Goal: Find contact information: Find contact information

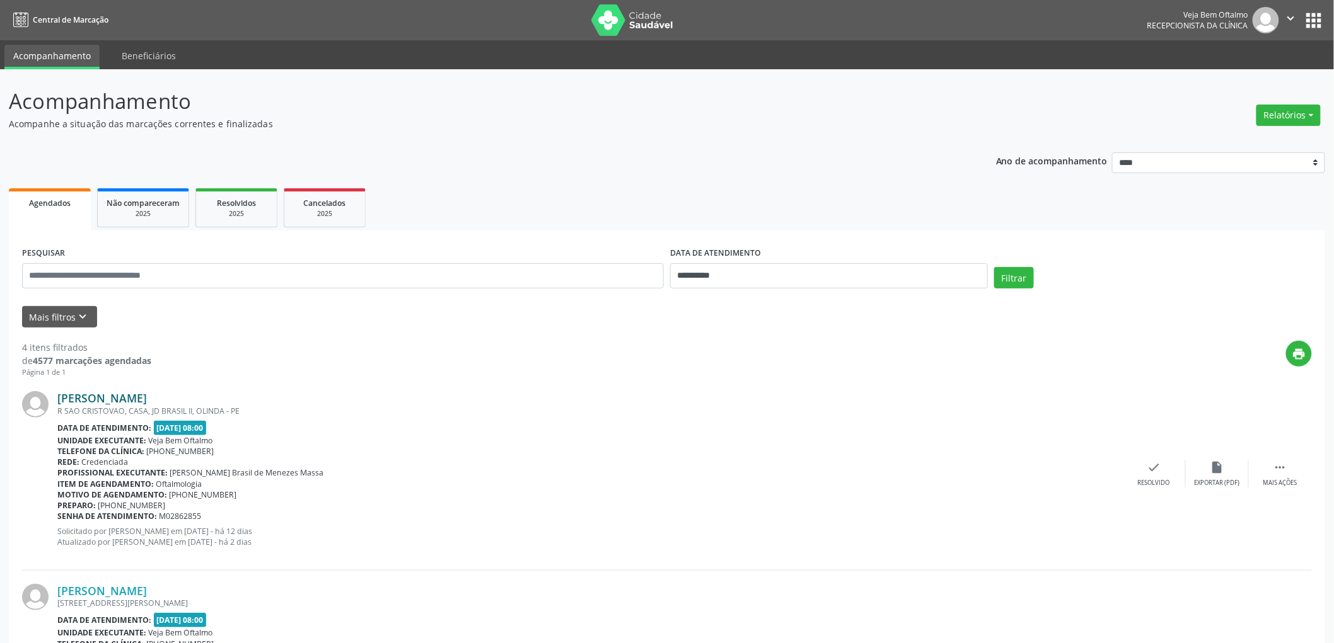
click at [144, 398] on link "[PERSON_NAME]" at bounding box center [101, 398] width 89 height 14
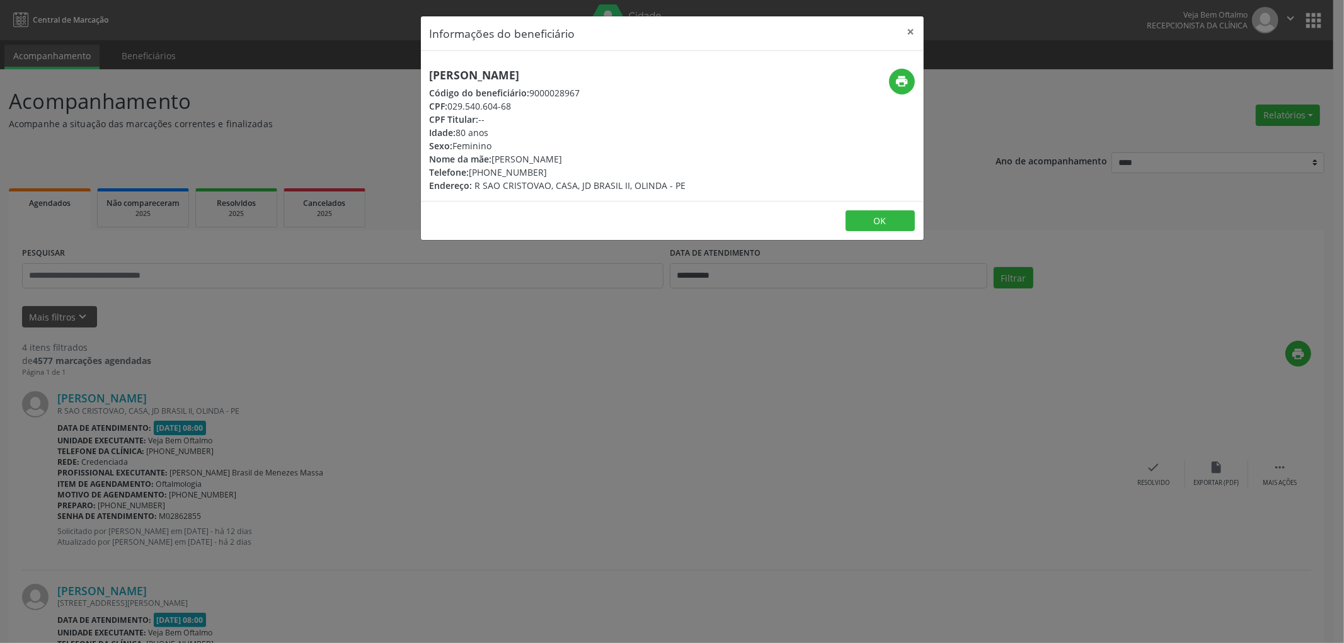
drag, startPoint x: 495, startPoint y: 171, endPoint x: 538, endPoint y: 166, distance: 43.1
click at [538, 166] on div "Telefone: [PHONE_NUMBER]" at bounding box center [558, 172] width 256 height 13
copy div "9637-9607"
click at [480, 183] on span "R SAO CRISTOVAO, CASA, JD BRASIL II, OLINDA - PE" at bounding box center [580, 186] width 211 height 12
drag, startPoint x: 475, startPoint y: 184, endPoint x: 546, endPoint y: 186, distance: 71.2
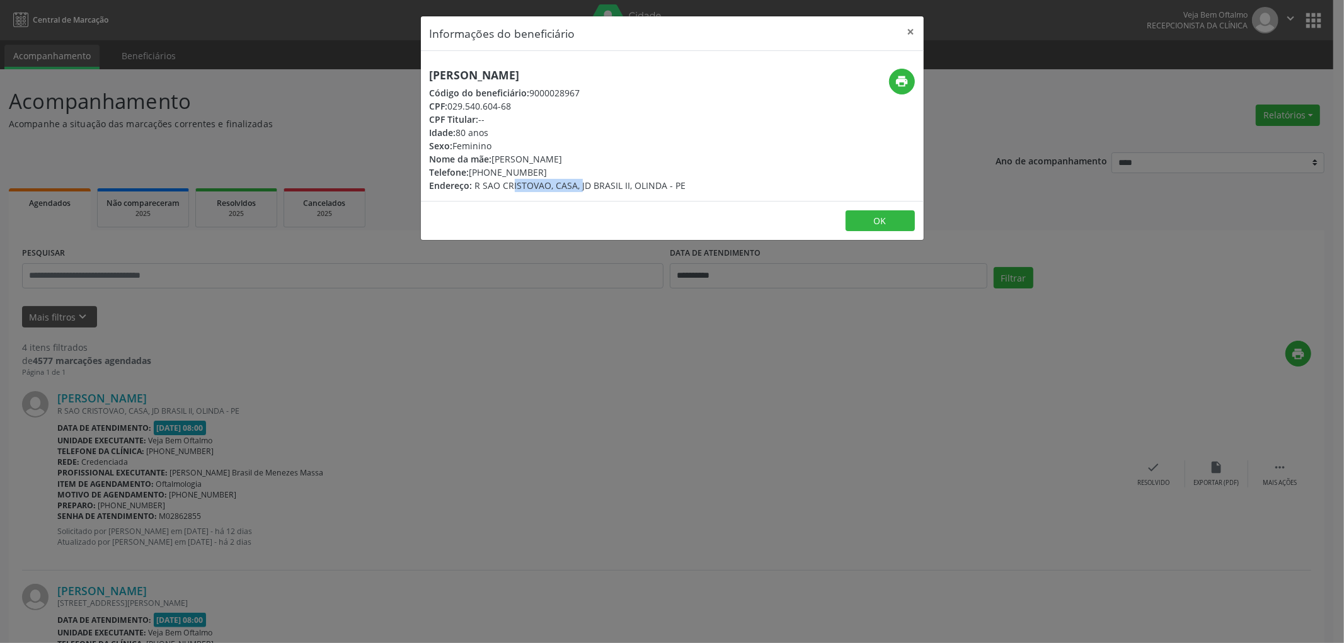
click at [547, 186] on span "R SAO CRISTOVAO, CASA, JD BRASIL II, OLINDA - PE" at bounding box center [580, 186] width 211 height 12
copy span "R SAO CRISTOVAO"
drag, startPoint x: 583, startPoint y: 185, endPoint x: 616, endPoint y: 183, distance: 33.5
click at [625, 183] on span "R SAO CRISTOVAO, CASA, JD BRASIL II, OLINDA - PE" at bounding box center [580, 186] width 211 height 12
copy span "JD BRASIL I"
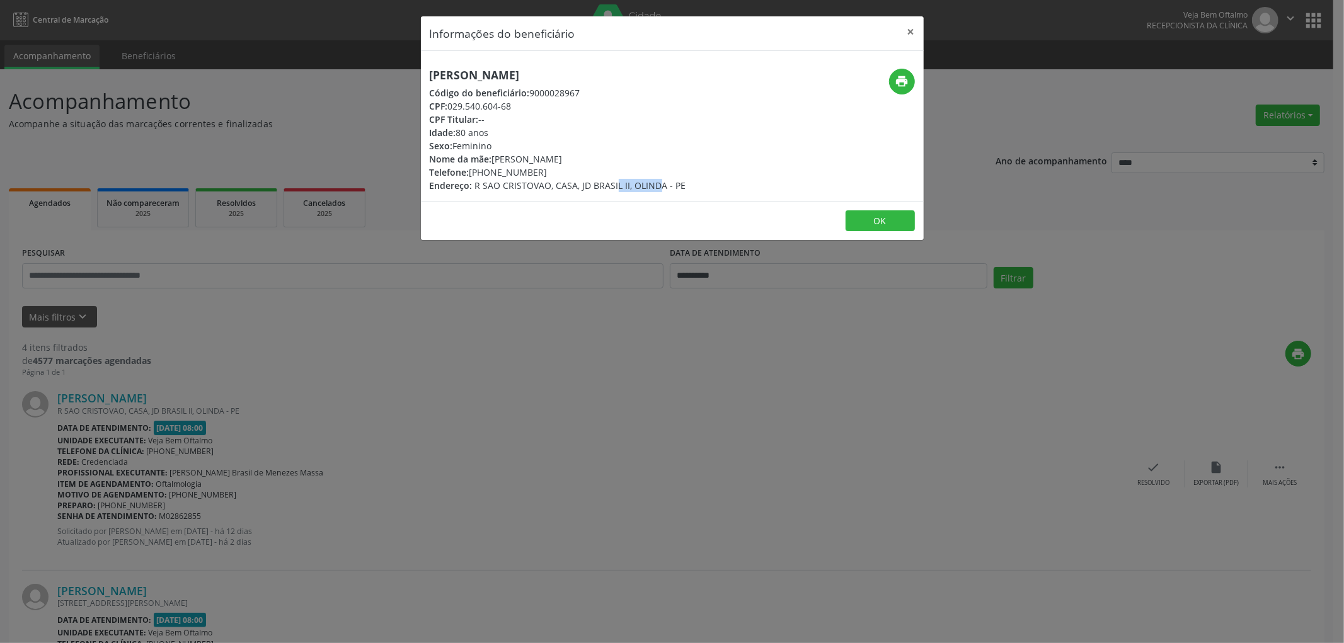
click at [587, 183] on span "R SAO CRISTOVAO, CASA, JD BRASIL II, OLINDA - PE" at bounding box center [580, 186] width 211 height 12
drag, startPoint x: 577, startPoint y: 183, endPoint x: 627, endPoint y: 181, distance: 49.8
click at [627, 181] on span "R SAO CRISTOVAO, CASA, JD BRASIL II, OLINDA - PE" at bounding box center [580, 186] width 211 height 12
copy span "JD BRASIL II"
